Goal: Information Seeking & Learning: Learn about a topic

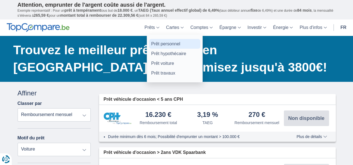
click at [163, 43] on link "Prêt personnel" at bounding box center [174, 44] width 51 height 10
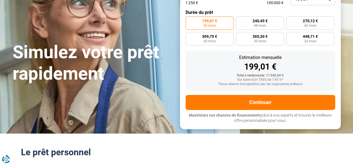
scroll to position [84, 0]
